Goal: Task Accomplishment & Management: Complete application form

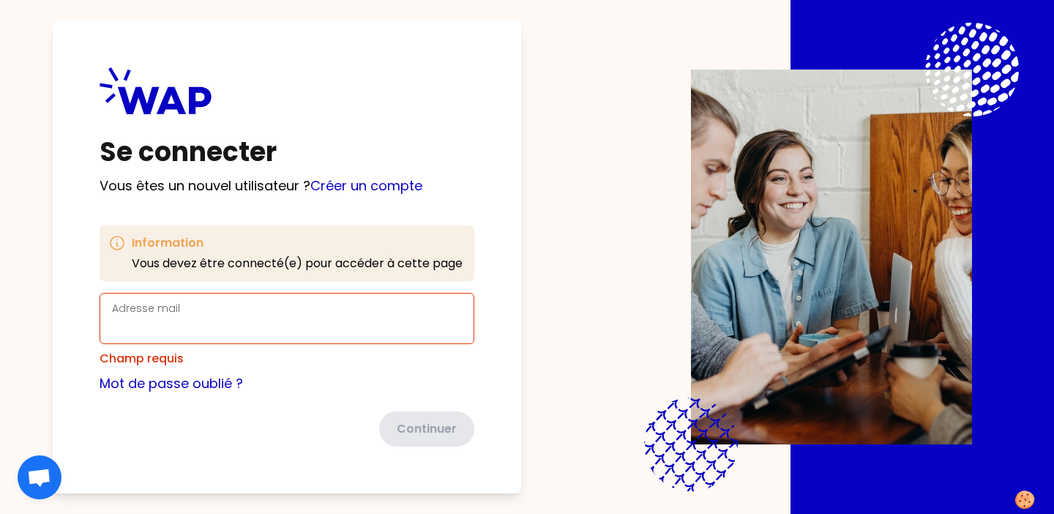
click at [326, 312] on div "Adresse mail" at bounding box center [287, 318] width 350 height 38
paste input "[PERSON_NAME][EMAIL_ADDRESS][DOMAIN_NAME]"
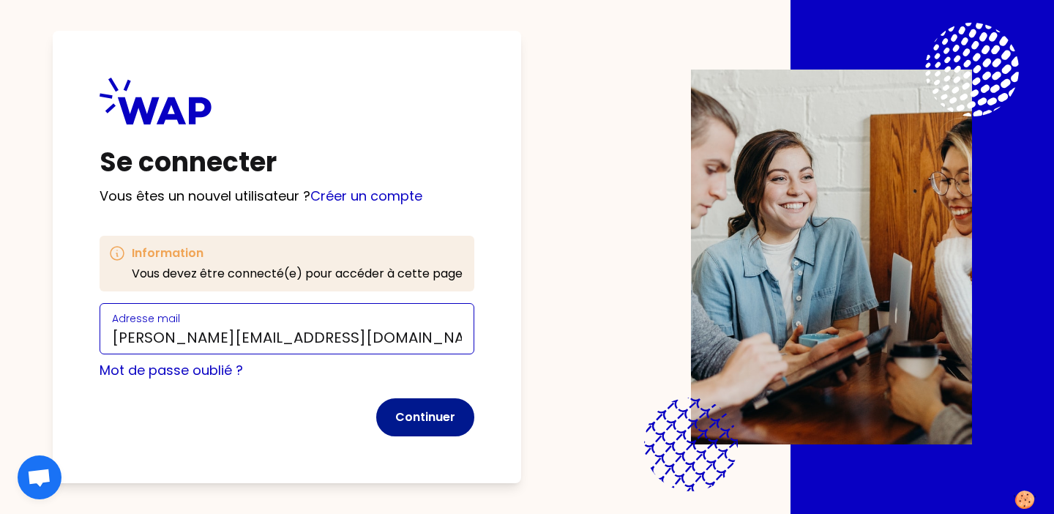
type input "[PERSON_NAME][EMAIL_ADDRESS][DOMAIN_NAME]"
click at [440, 423] on button "Continuer" at bounding box center [425, 417] width 98 height 38
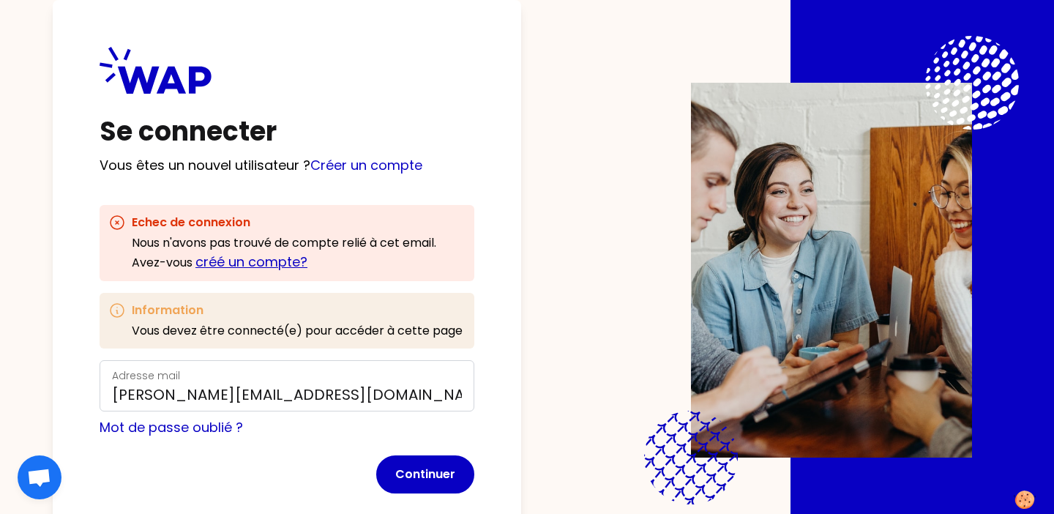
click at [263, 259] on link "créé un compte?" at bounding box center [251, 261] width 112 height 18
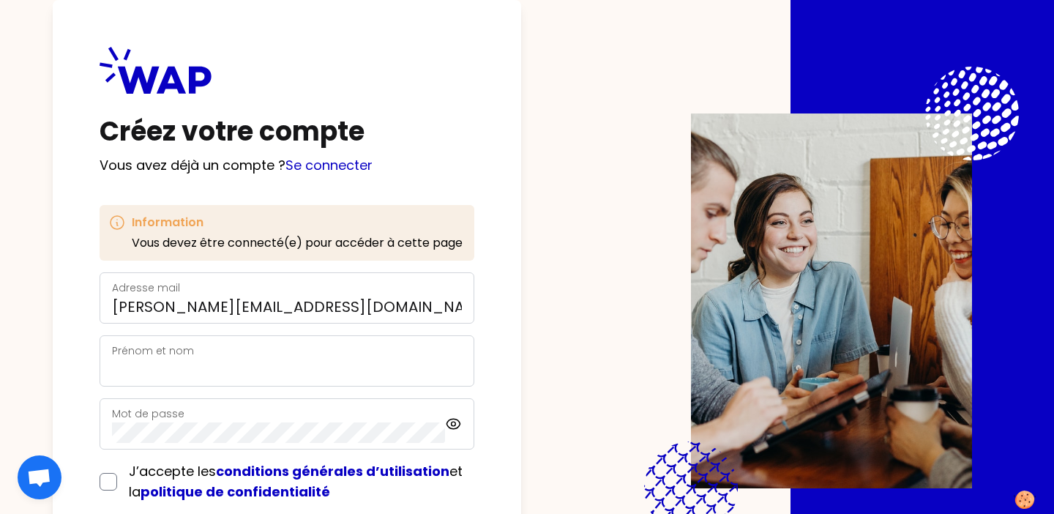
click at [236, 350] on div "Prénom et nom" at bounding box center [287, 361] width 350 height 38
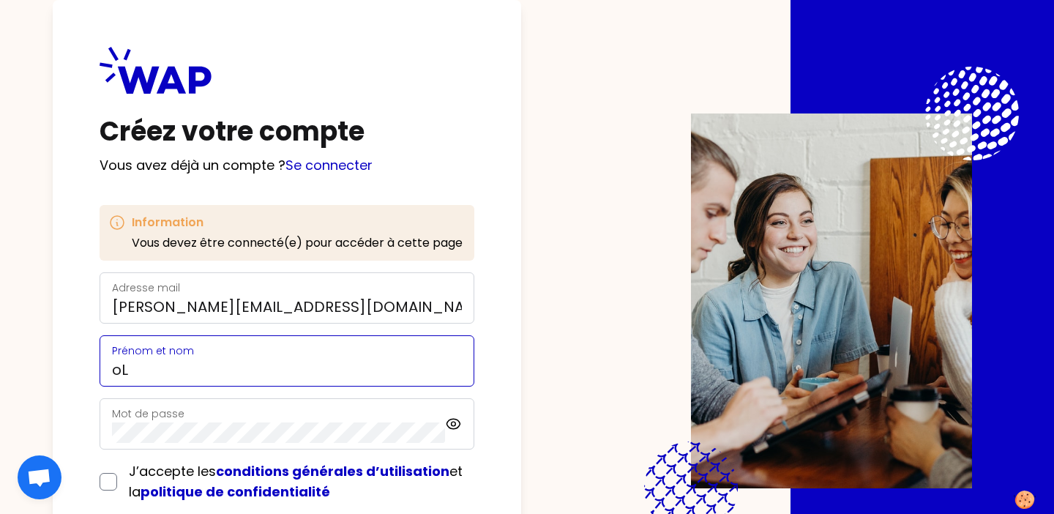
type input "o"
click at [175, 369] on input "Olivia" at bounding box center [287, 369] width 350 height 20
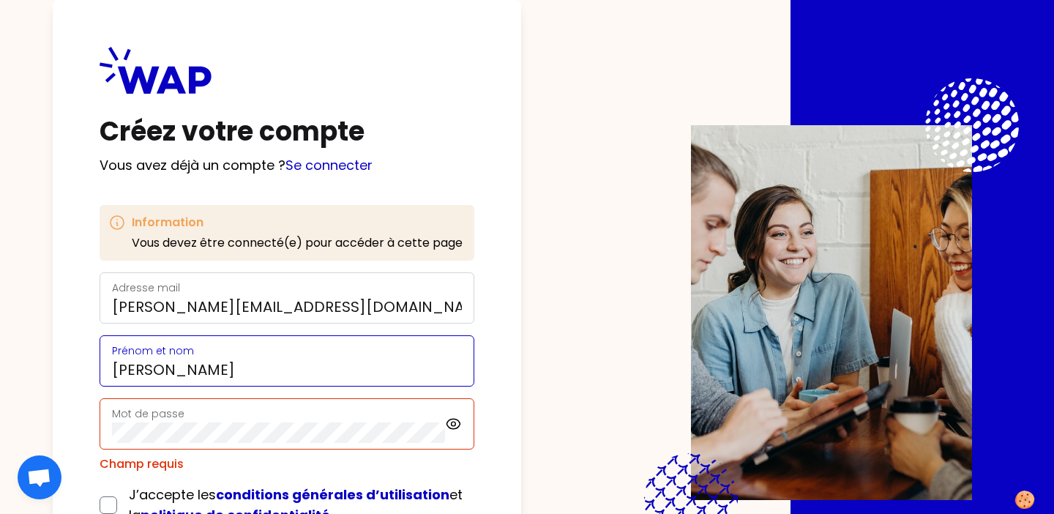
scroll to position [111, 0]
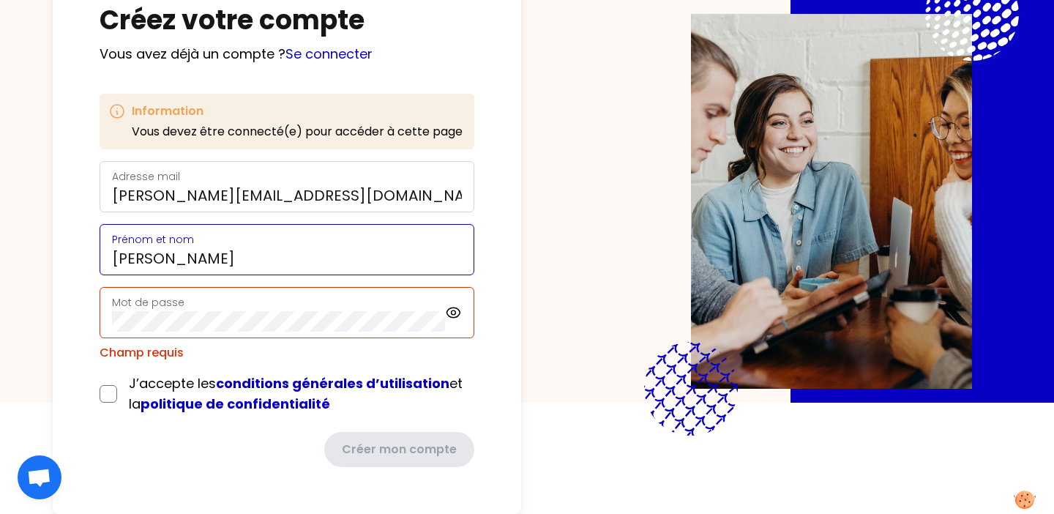
type input "Olivia GRASSET"
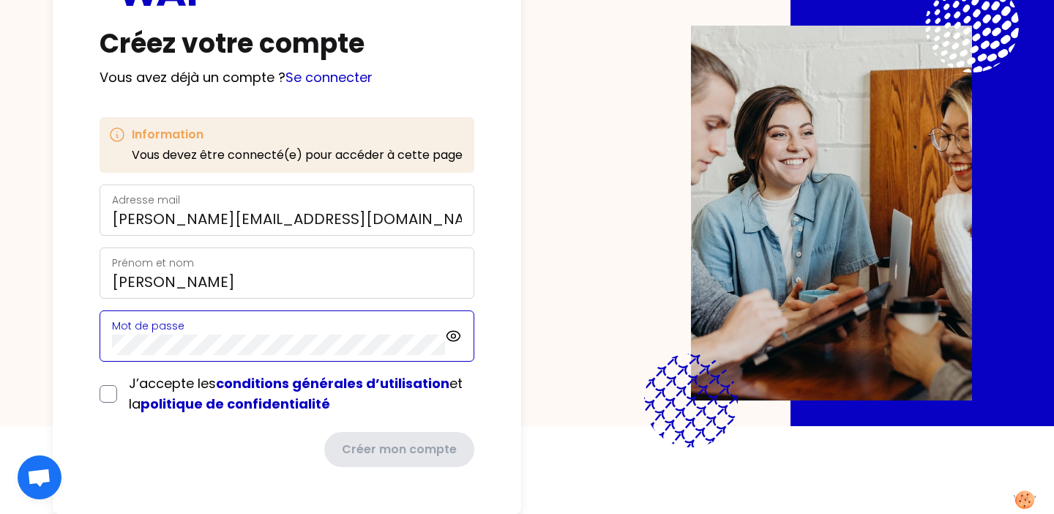
scroll to position [88, 0]
click at [109, 392] on input "checkbox" at bounding box center [108, 394] width 18 height 18
checkbox input "true"
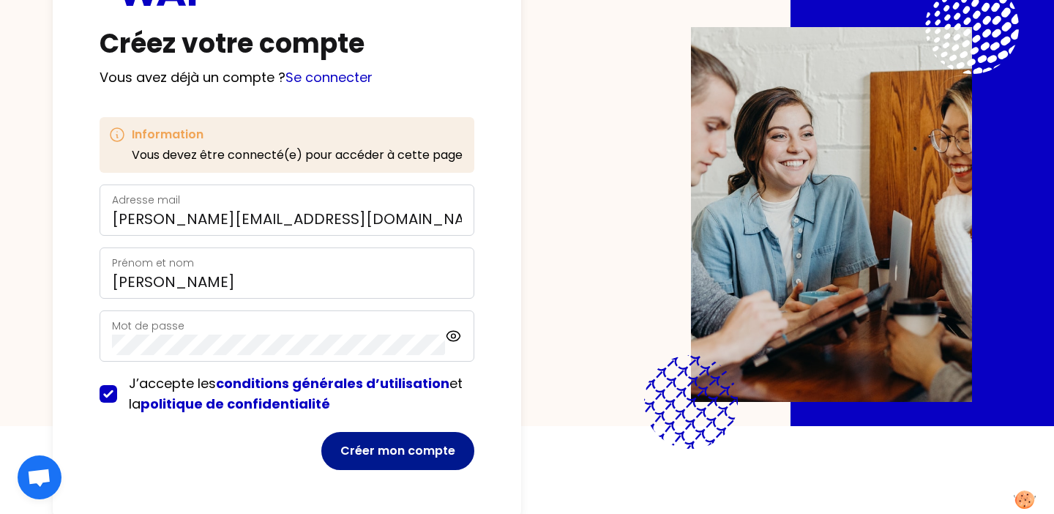
click at [372, 454] on button "Créer mon compte" at bounding box center [397, 451] width 153 height 38
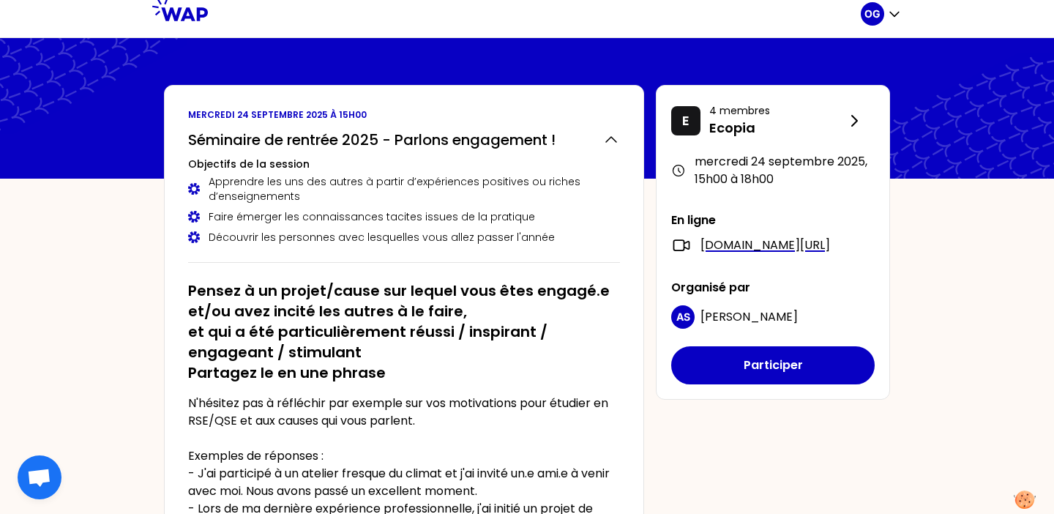
scroll to position [8, 0]
